Goal: Task Accomplishment & Management: Manage account settings

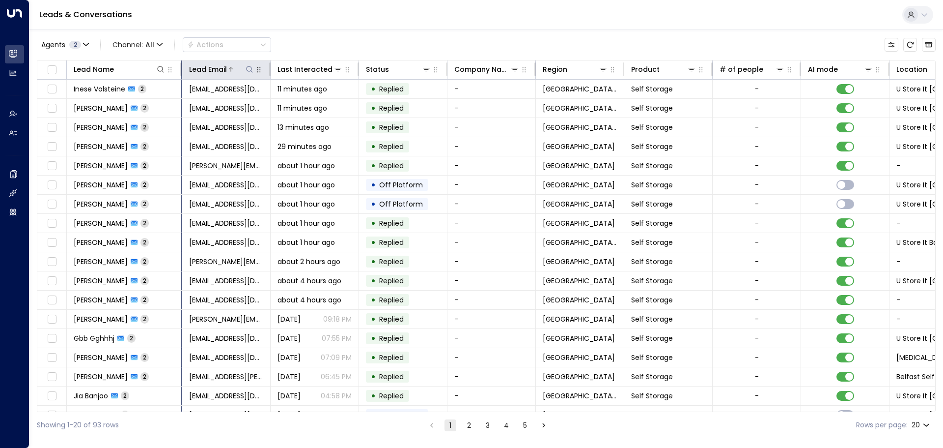
drag, startPoint x: 154, startPoint y: 73, endPoint x: 191, endPoint y: 74, distance: 36.4
click at [191, 74] on tr "Lead Name Lead Email Last Interacted Status Company Name Region Product # of pe…" at bounding box center [596, 69] width 1118 height 19
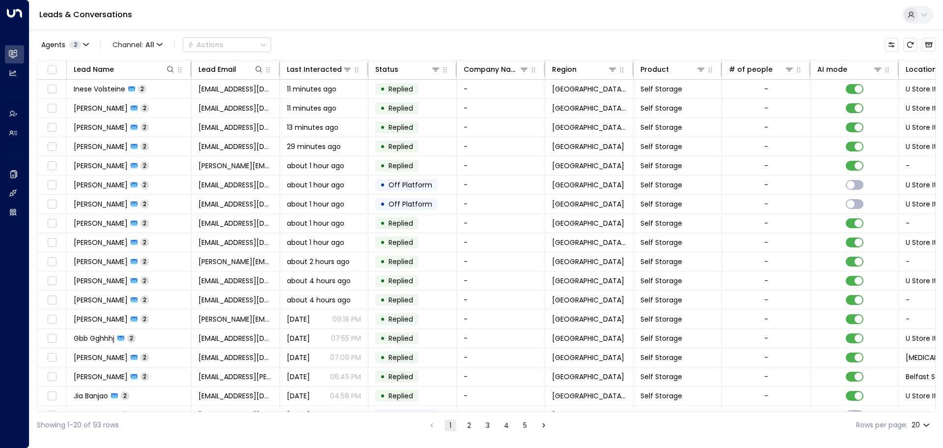
click at [469, 425] on button "2" at bounding box center [469, 425] width 12 height 12
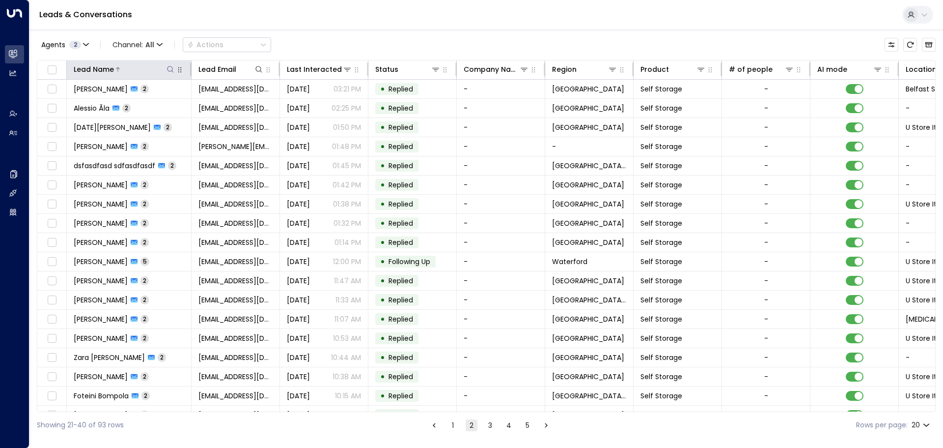
click at [169, 72] on icon at bounding box center [171, 69] width 8 height 8
type input "******"
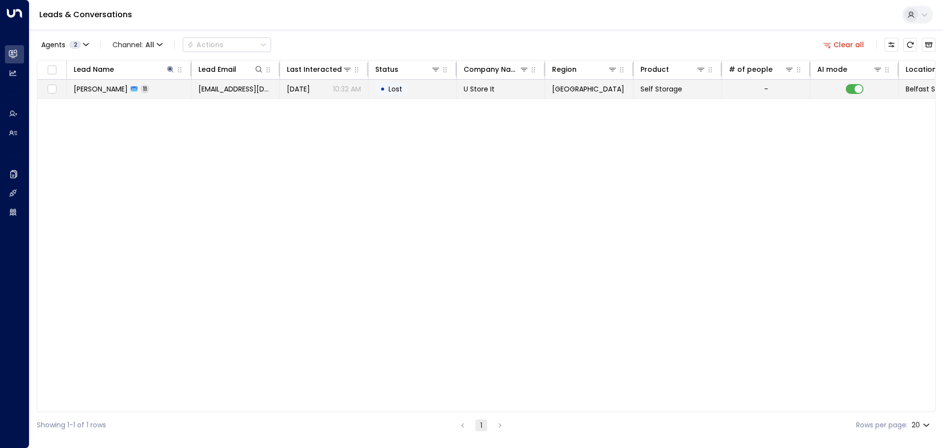
click at [384, 92] on div "•" at bounding box center [382, 89] width 5 height 17
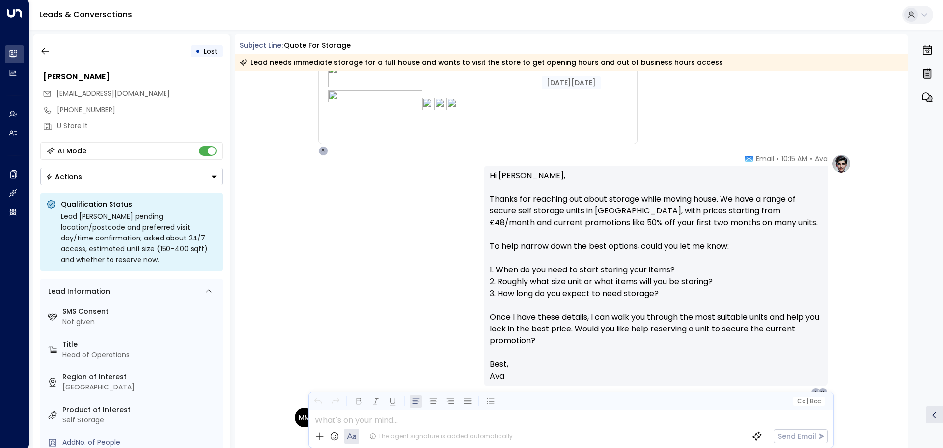
scroll to position [344, 0]
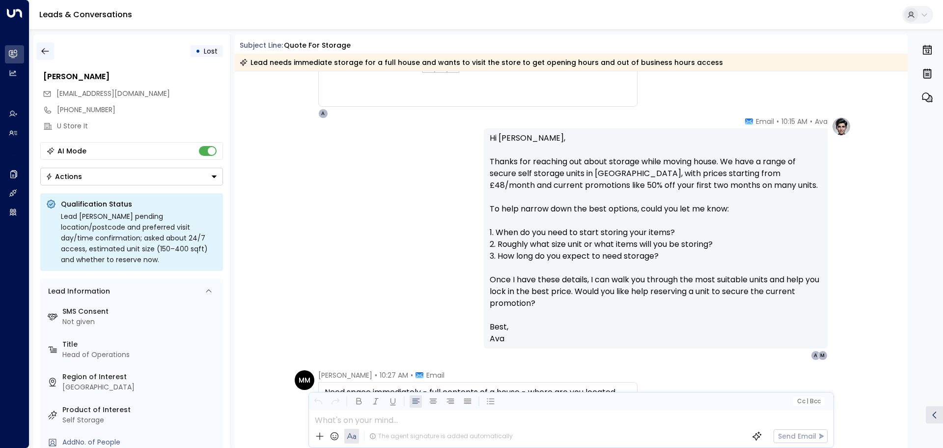
click at [45, 54] on icon "button" at bounding box center [45, 51] width 10 height 10
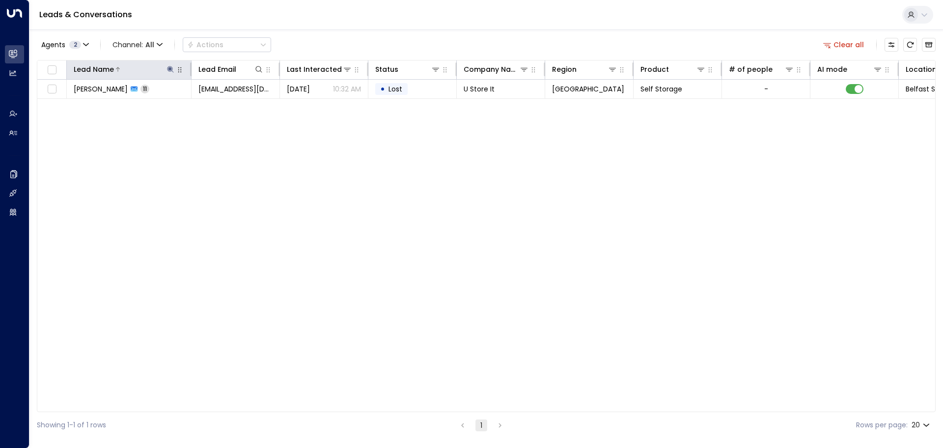
click at [170, 69] on icon at bounding box center [170, 69] width 6 height 6
click at [233, 106] on icon "button" at bounding box center [232, 105] width 8 height 8
click at [182, 182] on div "Lead Name Lead Email Last Interacted Status Company Name Region Product # of pe…" at bounding box center [486, 236] width 899 height 352
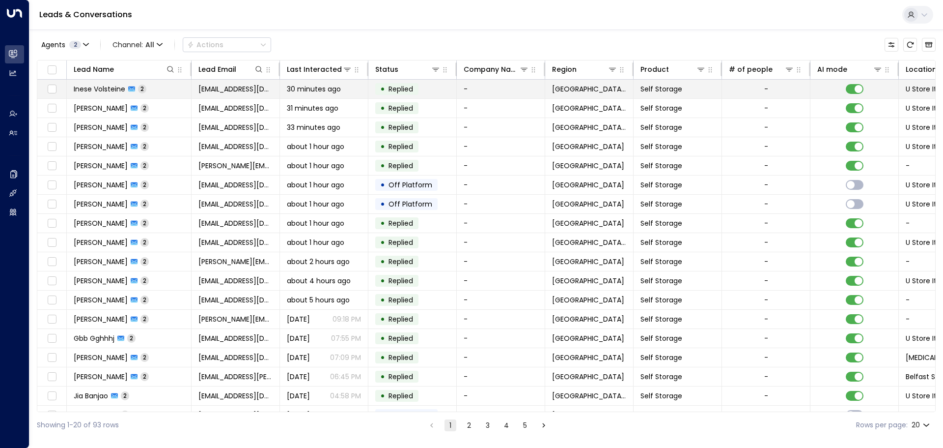
click at [312, 94] on td "30 minutes ago" at bounding box center [324, 89] width 88 height 19
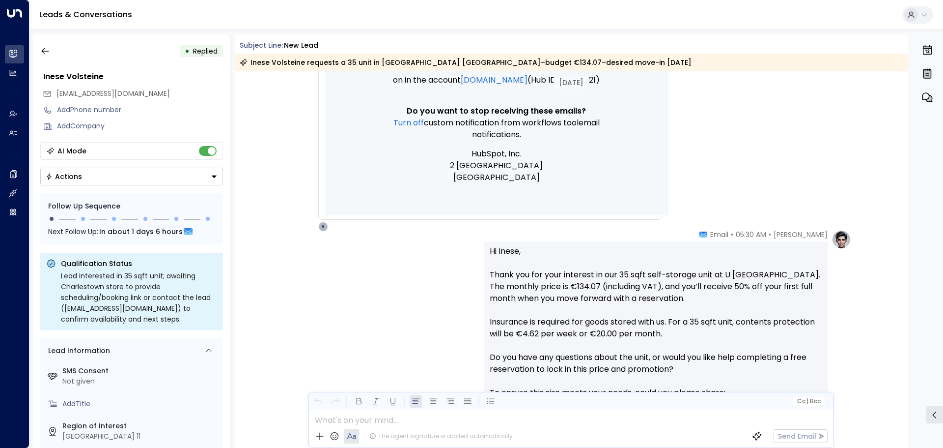
scroll to position [349, 0]
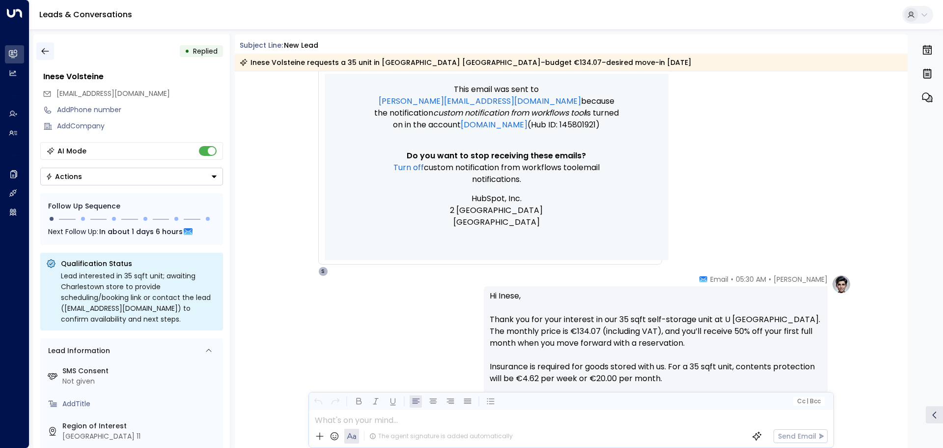
click at [45, 51] on icon "button" at bounding box center [45, 51] width 10 height 10
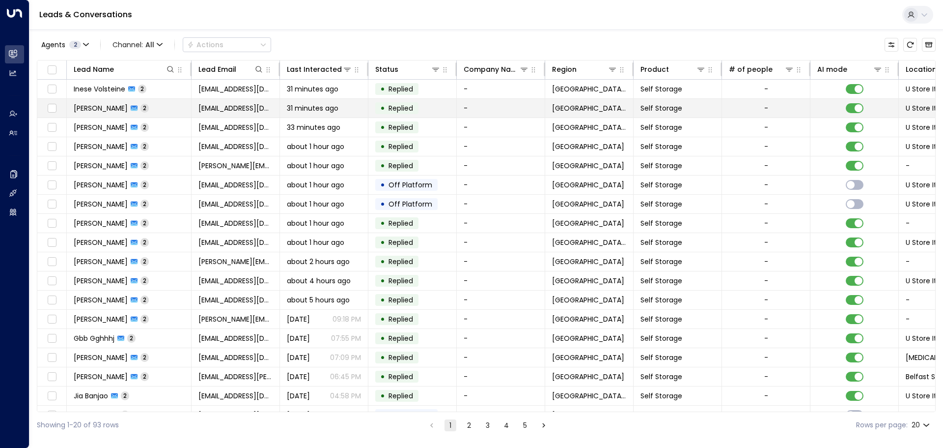
click at [245, 112] on span "[EMAIL_ADDRESS][DOMAIN_NAME]" at bounding box center [235, 108] width 74 height 10
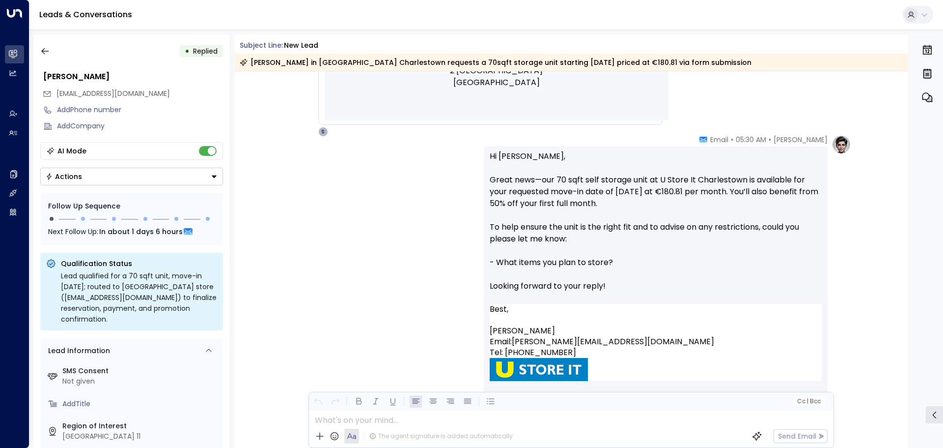
scroll to position [450, 0]
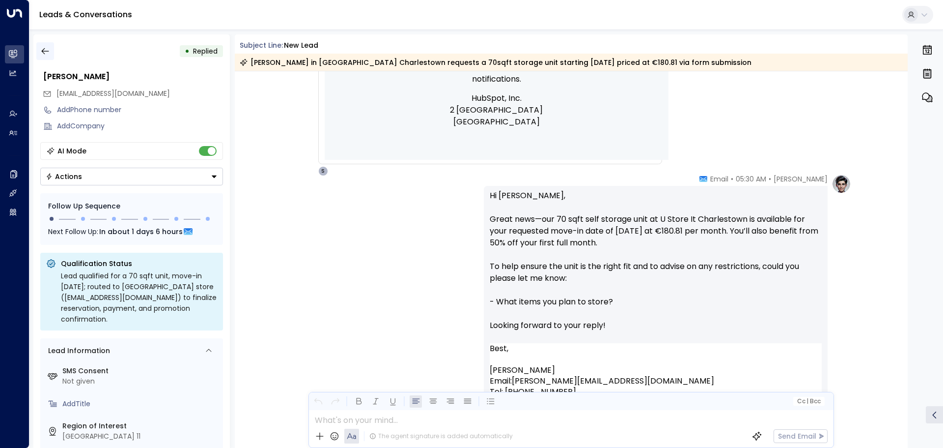
click at [47, 48] on icon "button" at bounding box center [45, 51] width 10 height 10
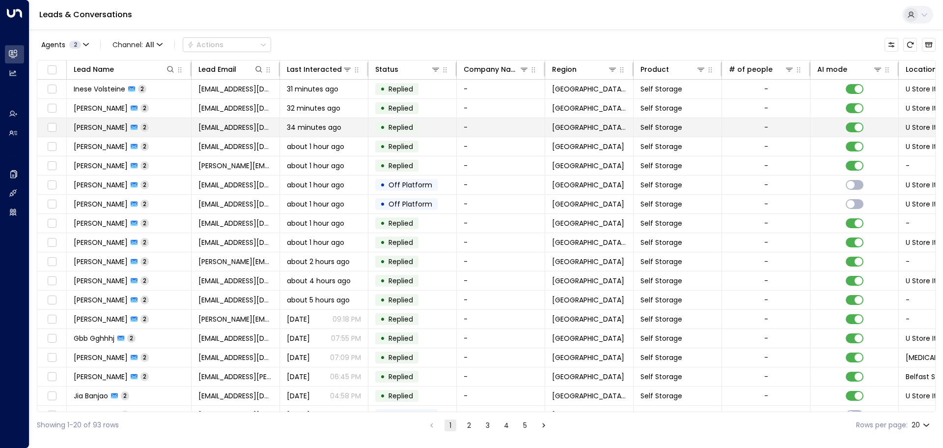
click at [235, 131] on span "[EMAIL_ADDRESS][DOMAIN_NAME]" at bounding box center [235, 127] width 74 height 10
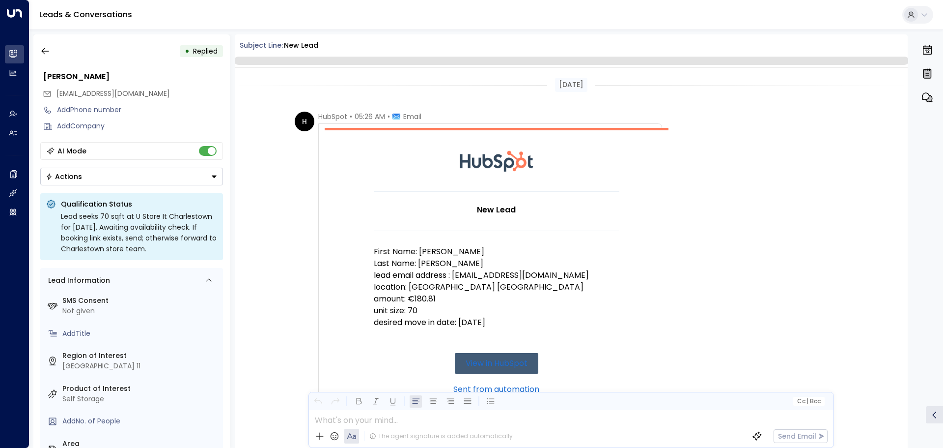
scroll to position [377, 0]
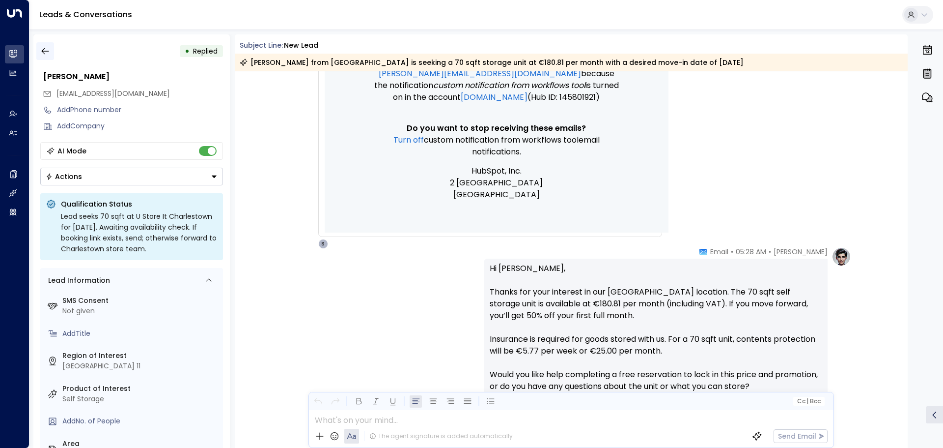
click at [42, 50] on icon "button" at bounding box center [45, 51] width 10 height 10
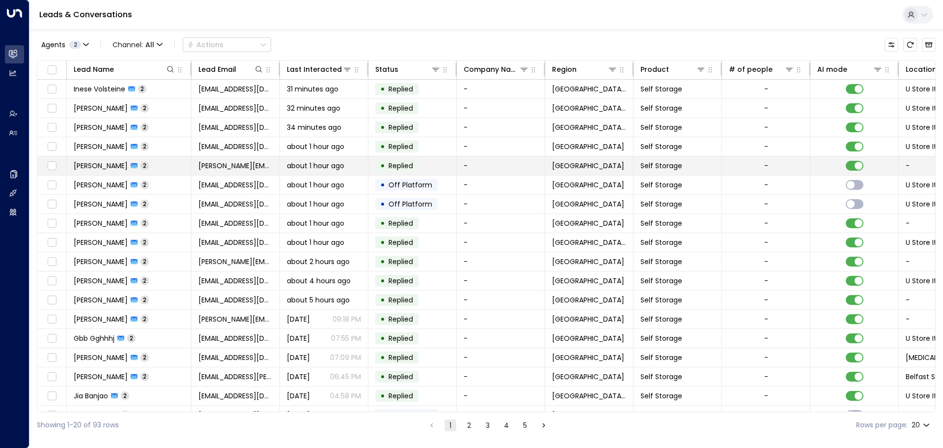
click at [255, 162] on span "[PERSON_NAME][EMAIL_ADDRESS][DOMAIN_NAME]" at bounding box center [235, 166] width 74 height 10
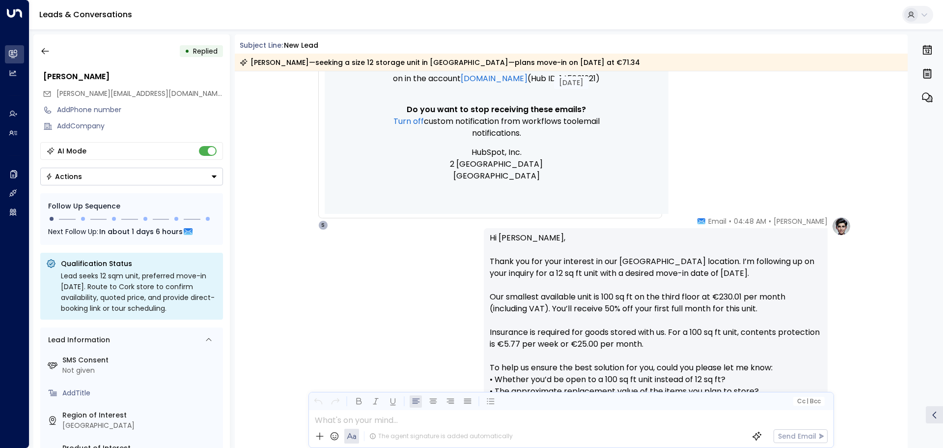
scroll to position [407, 0]
click at [46, 48] on icon "button" at bounding box center [45, 51] width 10 height 10
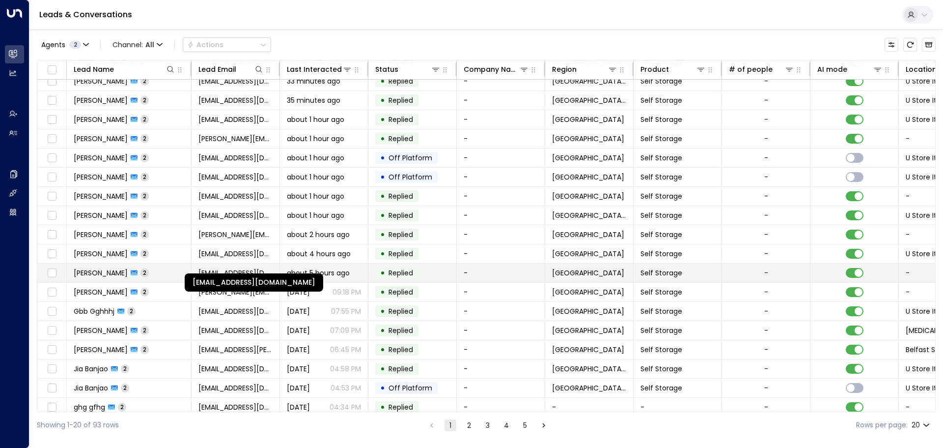
scroll to position [55, 0]
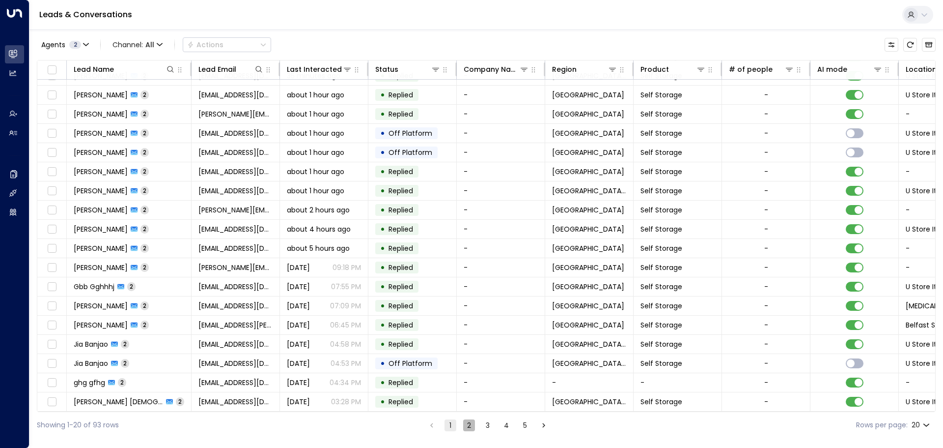
click at [470, 422] on button "2" at bounding box center [469, 425] width 12 height 12
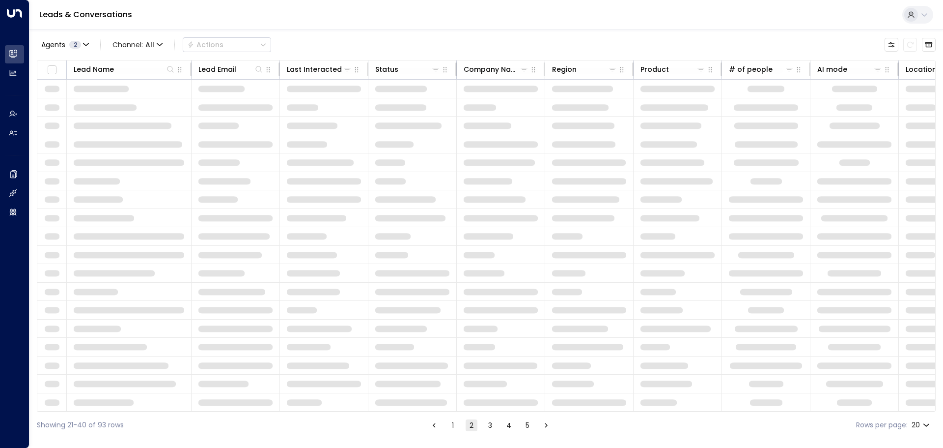
scroll to position [55, 0]
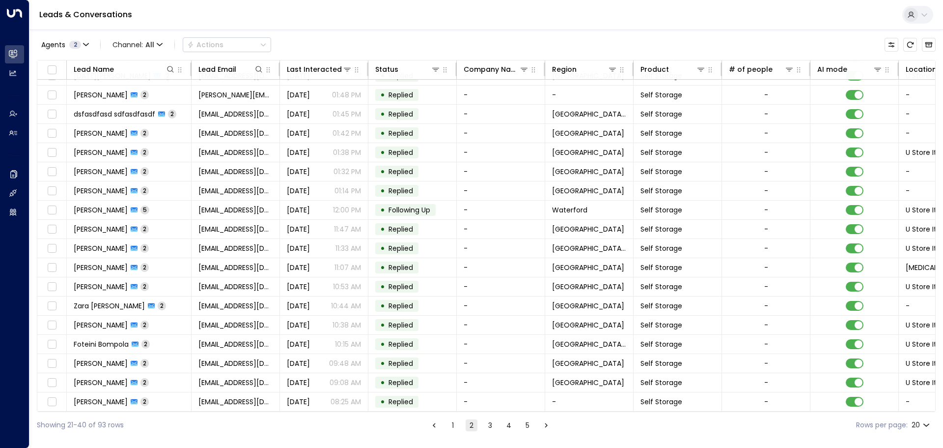
click at [490, 424] on button "3" at bounding box center [490, 425] width 12 height 12
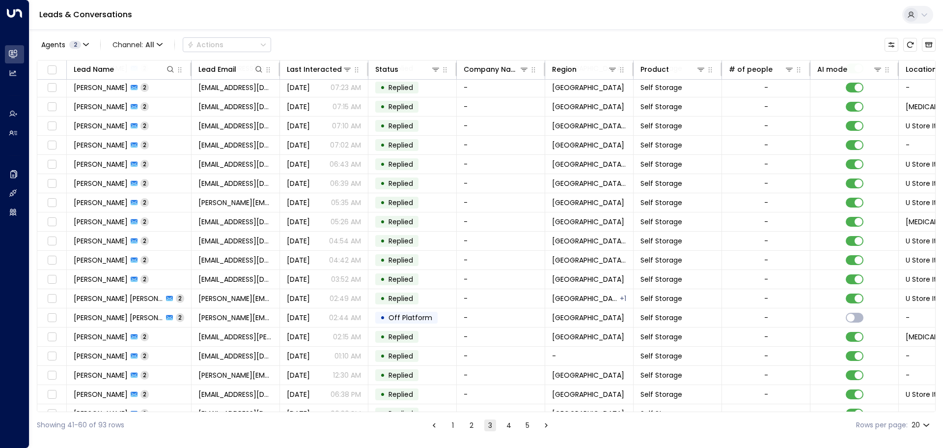
scroll to position [55, 0]
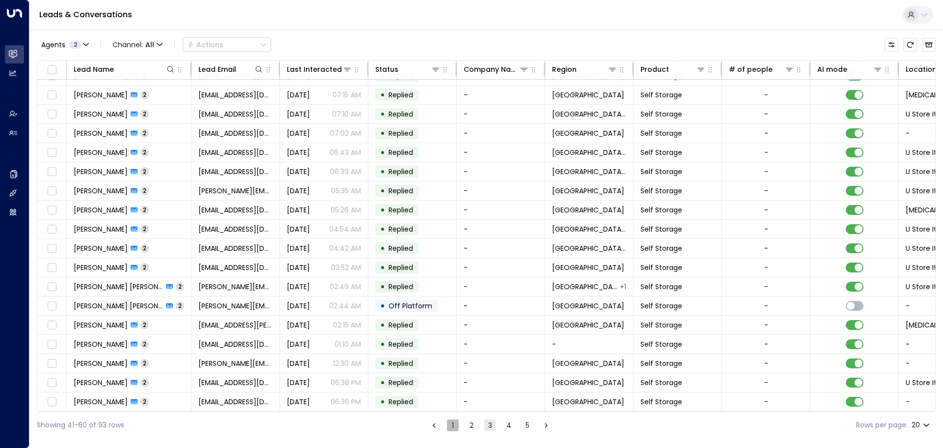
click at [450, 423] on button "1" at bounding box center [453, 425] width 12 height 12
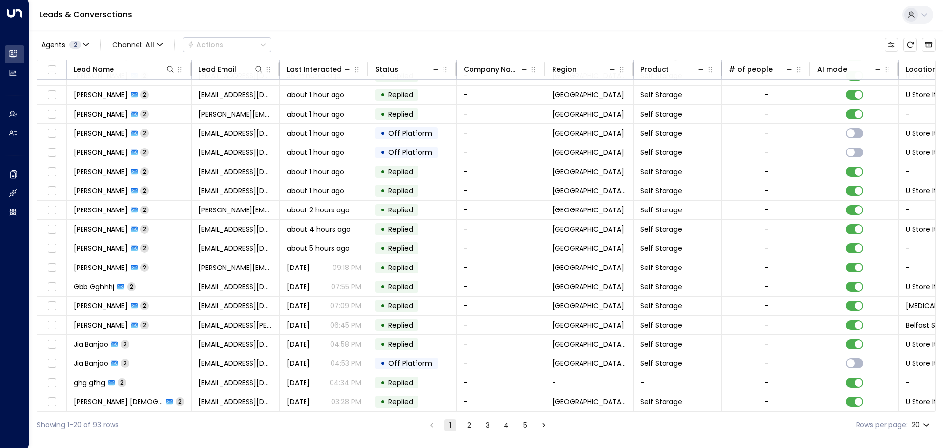
click at [485, 424] on button "3" at bounding box center [488, 425] width 12 height 12
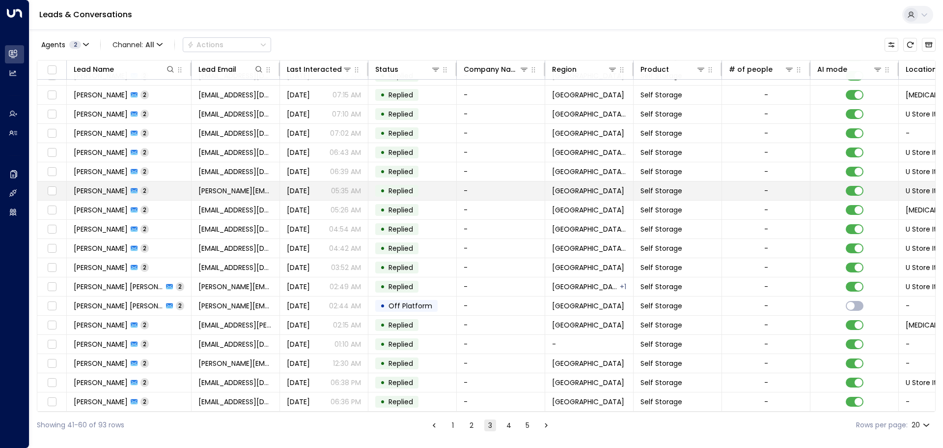
click at [109, 186] on span "[PERSON_NAME]" at bounding box center [101, 191] width 54 height 10
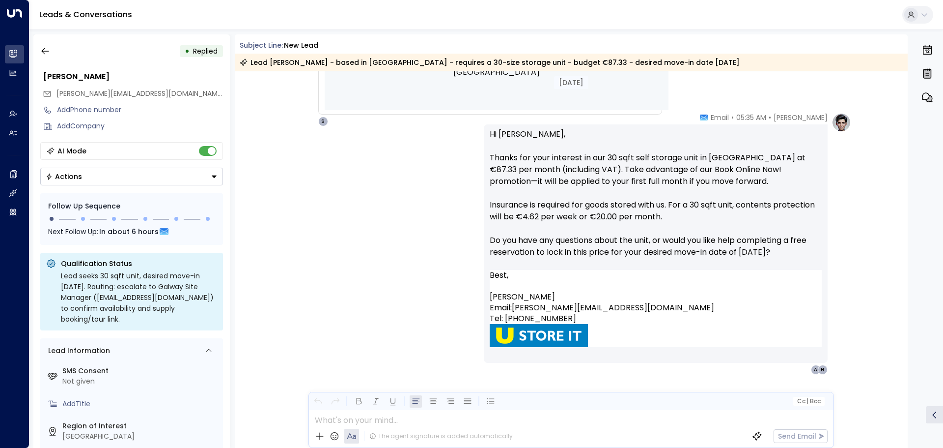
scroll to position [536, 0]
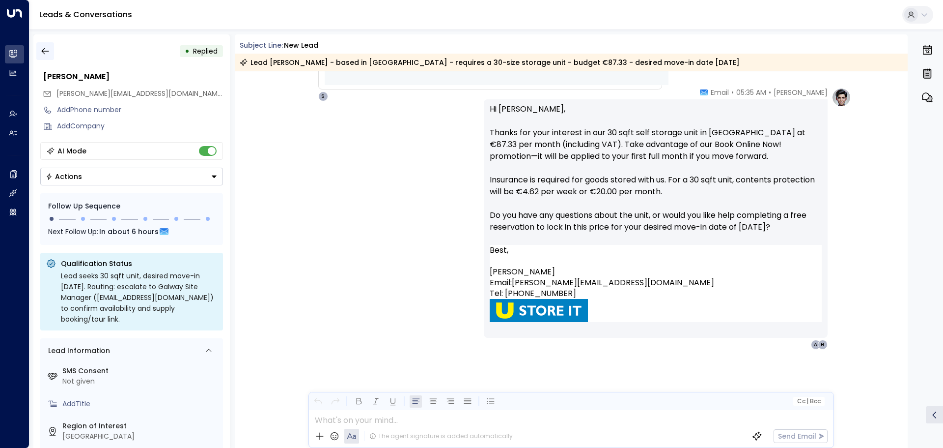
click at [44, 51] on icon "button" at bounding box center [45, 51] width 10 height 10
